Goal: Transaction & Acquisition: Obtain resource

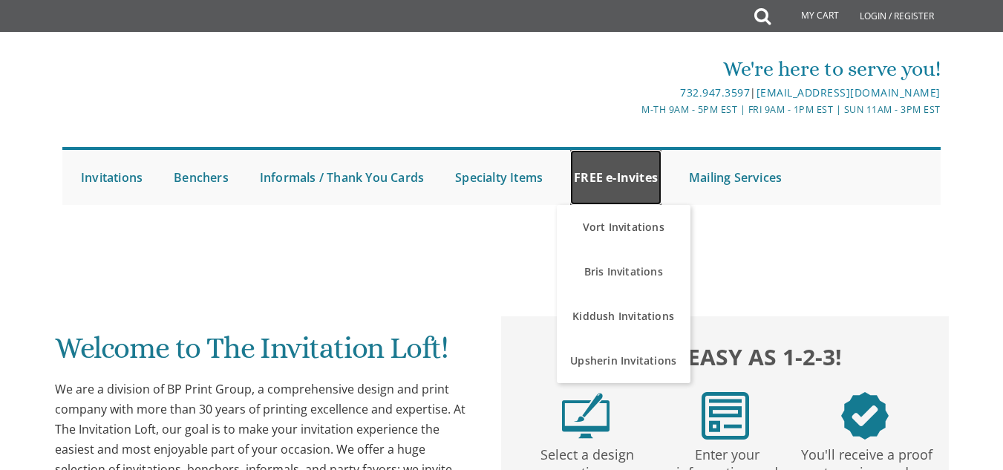
click at [648, 174] on link "FREE e-Invites" at bounding box center [615, 177] width 91 height 55
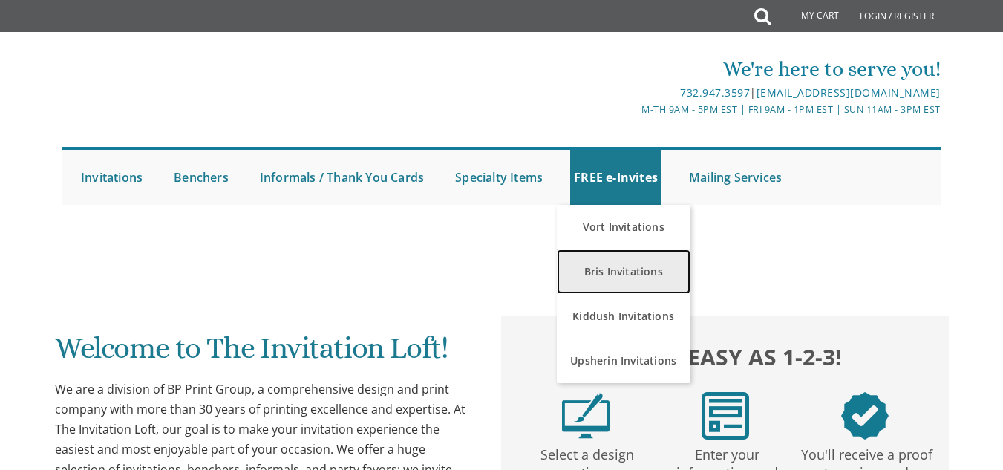
click at [639, 276] on link "Bris Invitations" at bounding box center [624, 271] width 134 height 45
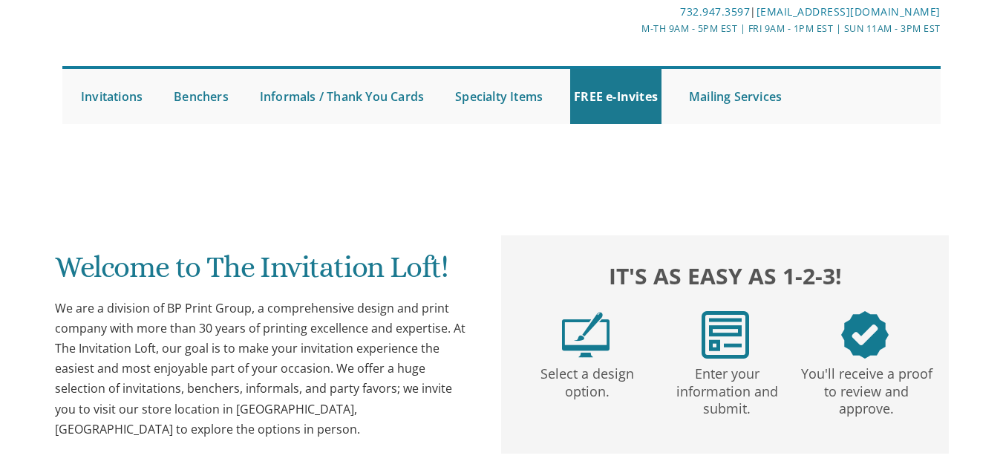
scroll to position [88, 0]
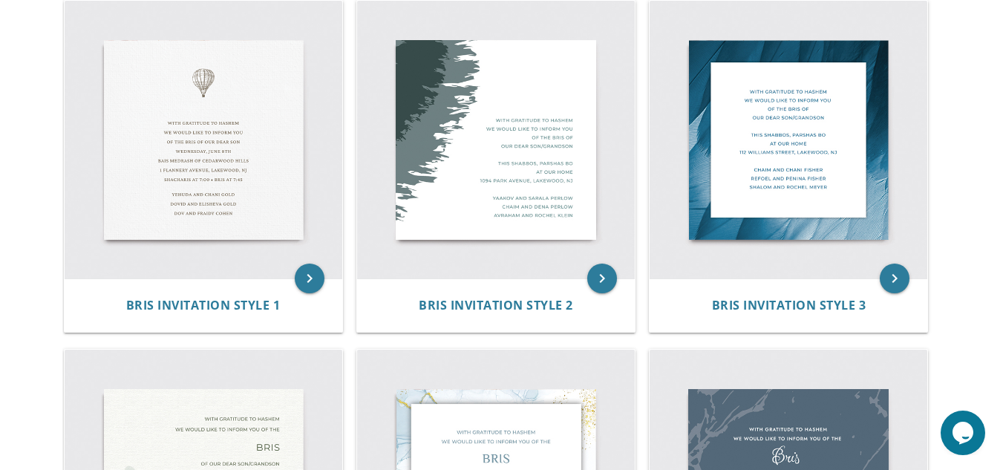
scroll to position [353, 0]
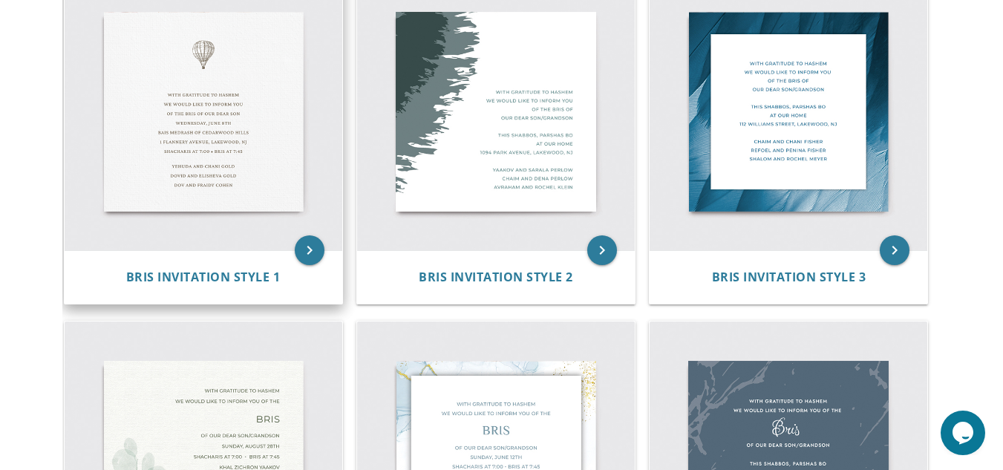
click at [291, 187] on img at bounding box center [204, 112] width 278 height 278
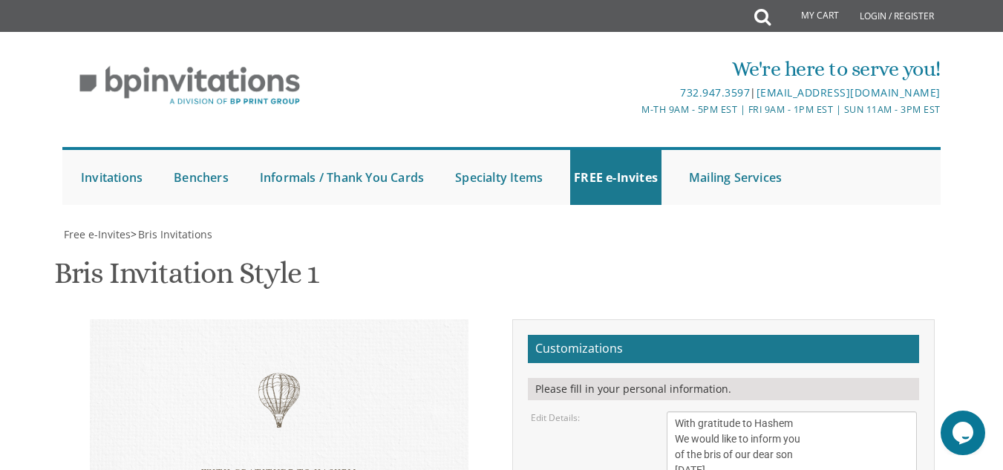
scroll to position [276, 0]
click at [756, 411] on textarea "With gratitude to Hashem We would like to inform you of the bris of our dear so…" at bounding box center [791, 470] width 249 height 118
